Goal: Find specific page/section: Find specific page/section

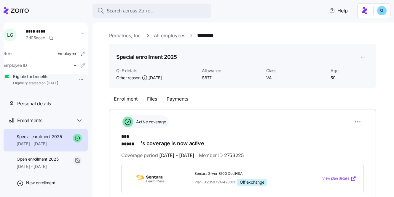
scroll to position [48, 0]
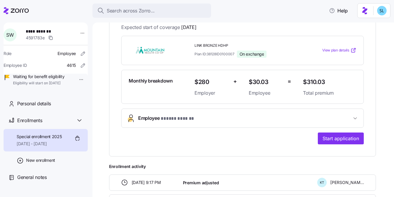
scroll to position [117, 0]
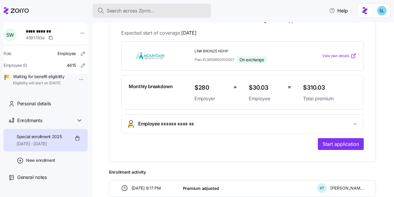
click at [169, 14] on div "Search across Zorro..." at bounding box center [151, 10] width 109 height 7
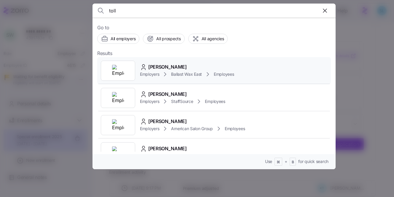
type input "toll"
click at [199, 61] on div "Katrina Toll Employers Ballast Wax East Employees" at bounding box center [213, 70] width 233 height 27
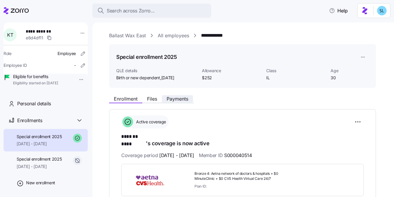
click at [184, 97] on span "Payments" at bounding box center [177, 99] width 22 height 5
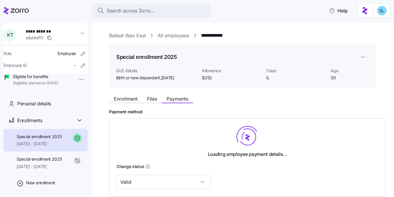
scroll to position [86, 0]
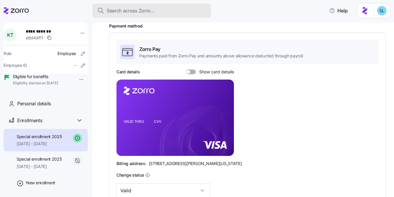
click at [159, 9] on div "Search across Zorro..." at bounding box center [151, 10] width 109 height 7
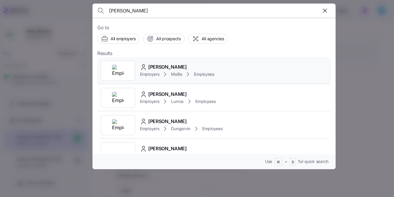
type input "aleesha"
click at [165, 64] on span "Aleesha Johnson" at bounding box center [167, 66] width 39 height 7
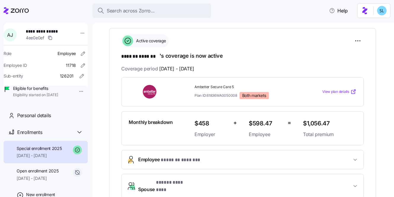
scroll to position [81, 0]
